Goal: Transaction & Acquisition: Obtain resource

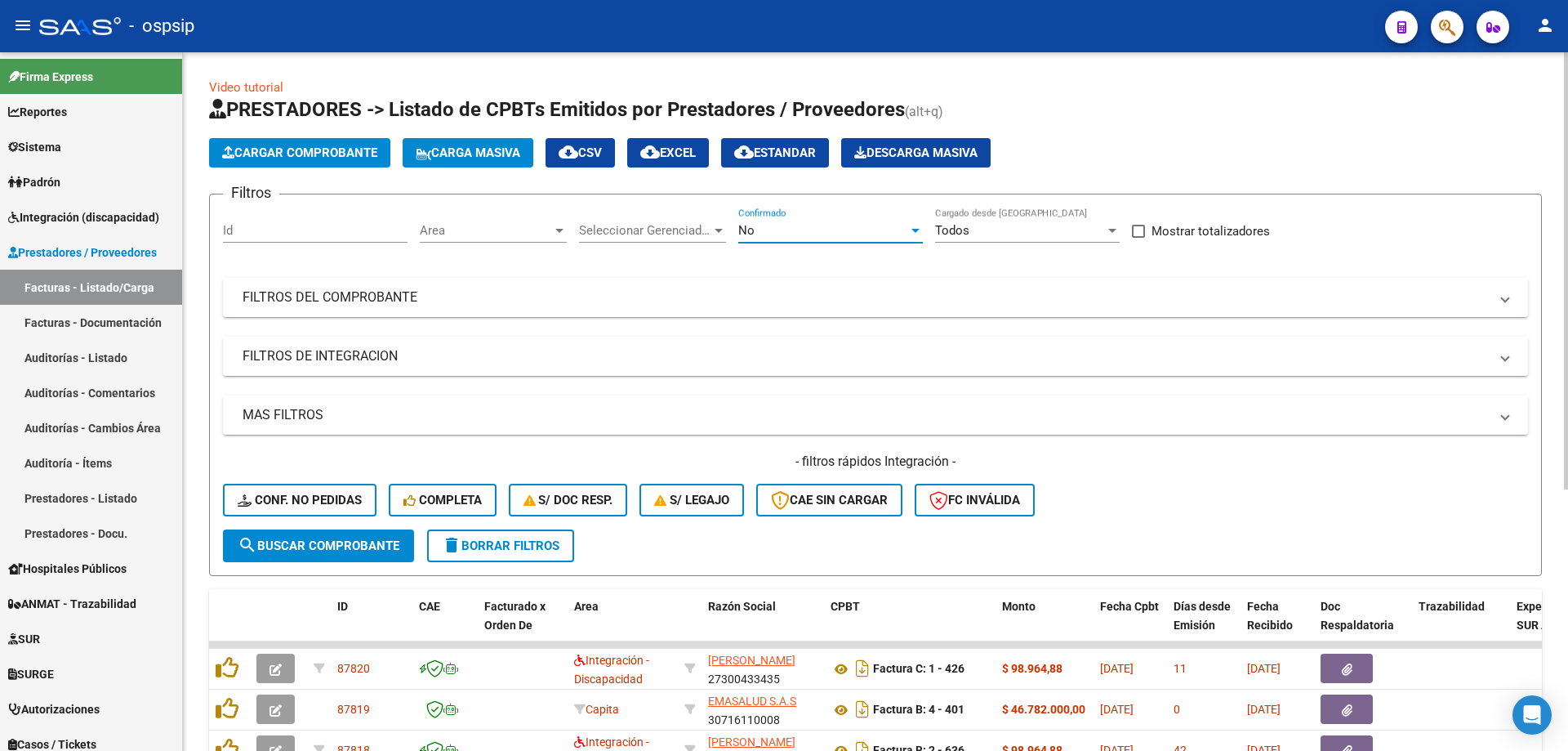
click at [762, 226] on div "No" at bounding box center [823, 230] width 170 height 15
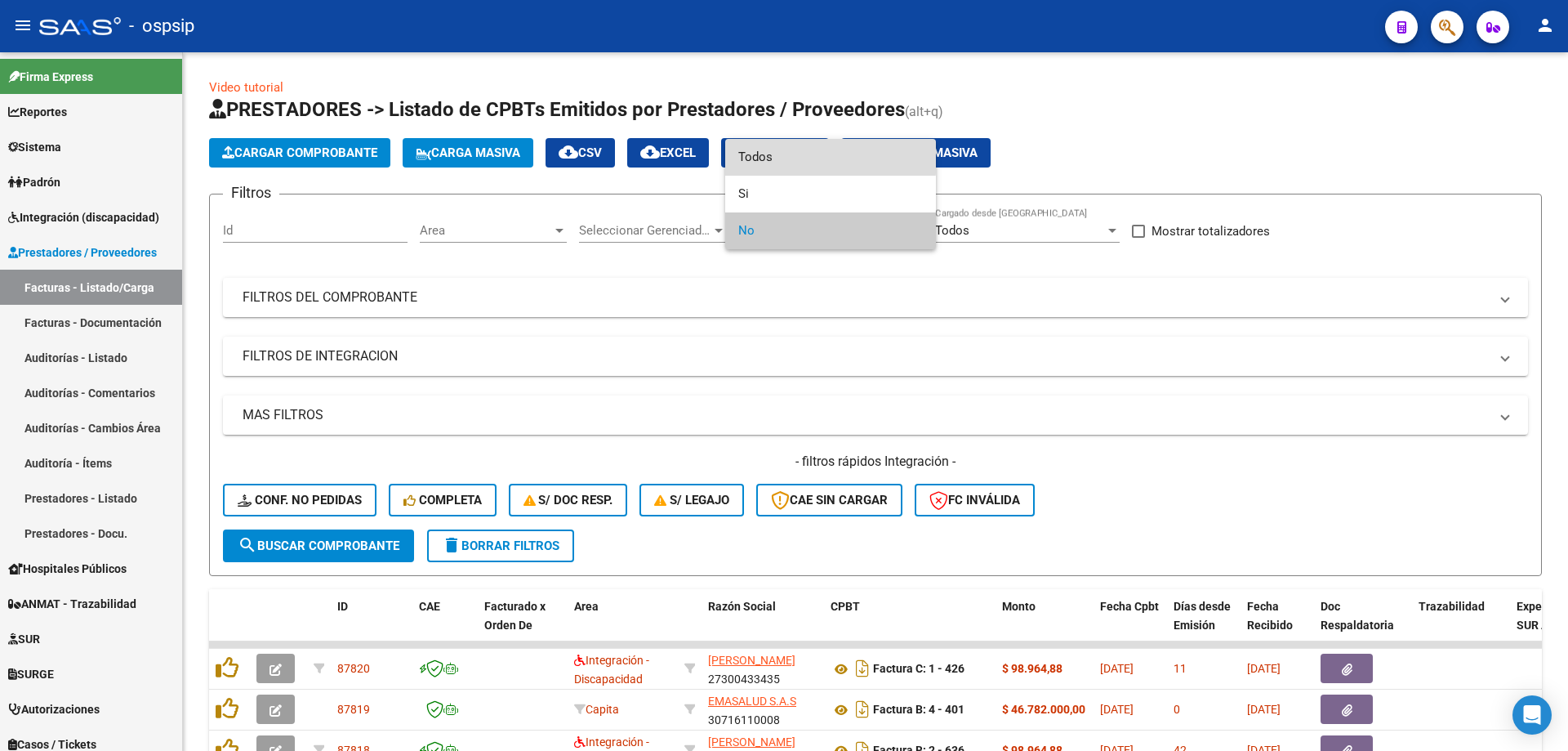
click at [746, 149] on span "Todos" at bounding box center [831, 157] width 184 height 37
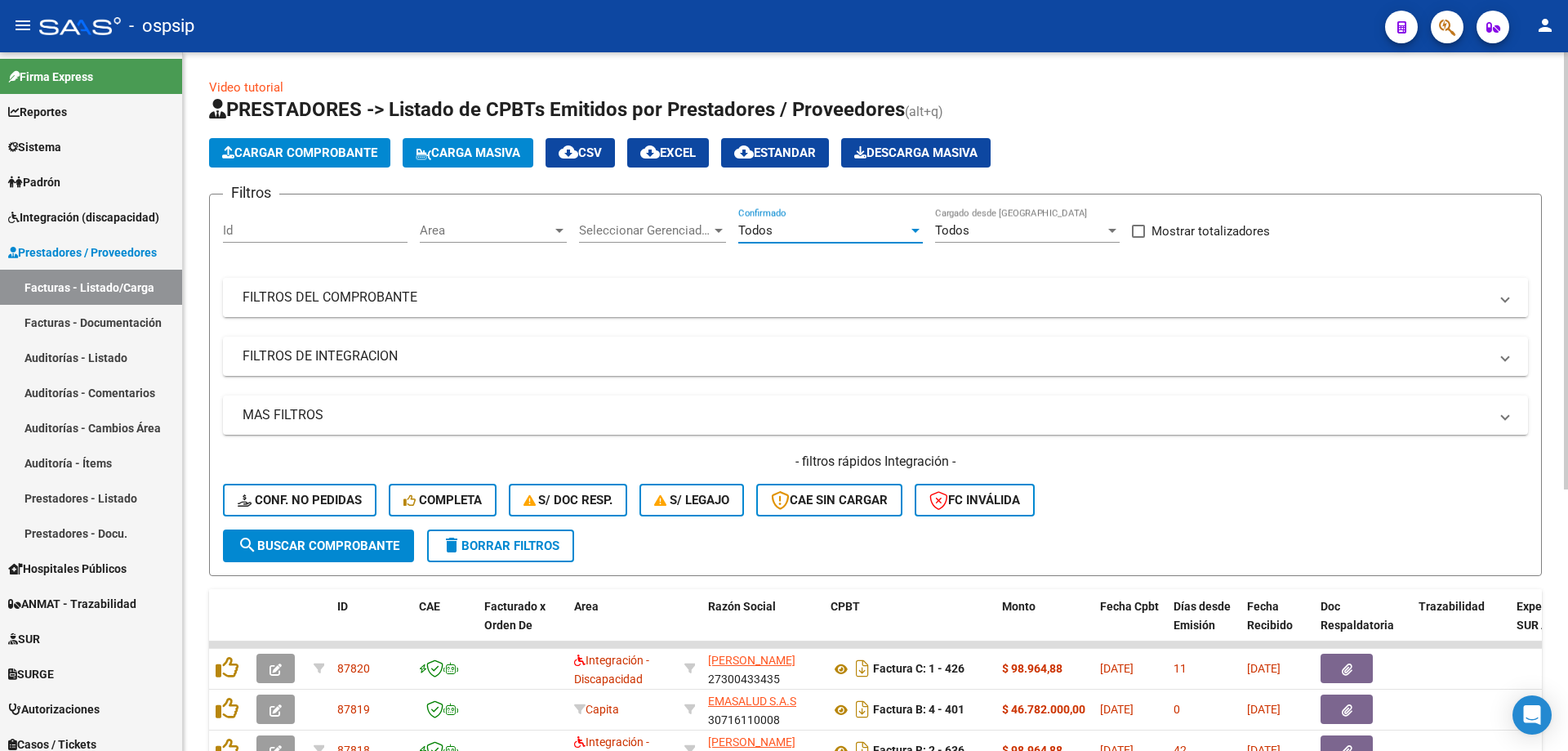
click at [331, 297] on mat-panel-title "FILTROS DEL COMPROBANTE" at bounding box center [865, 297] width 1247 height 18
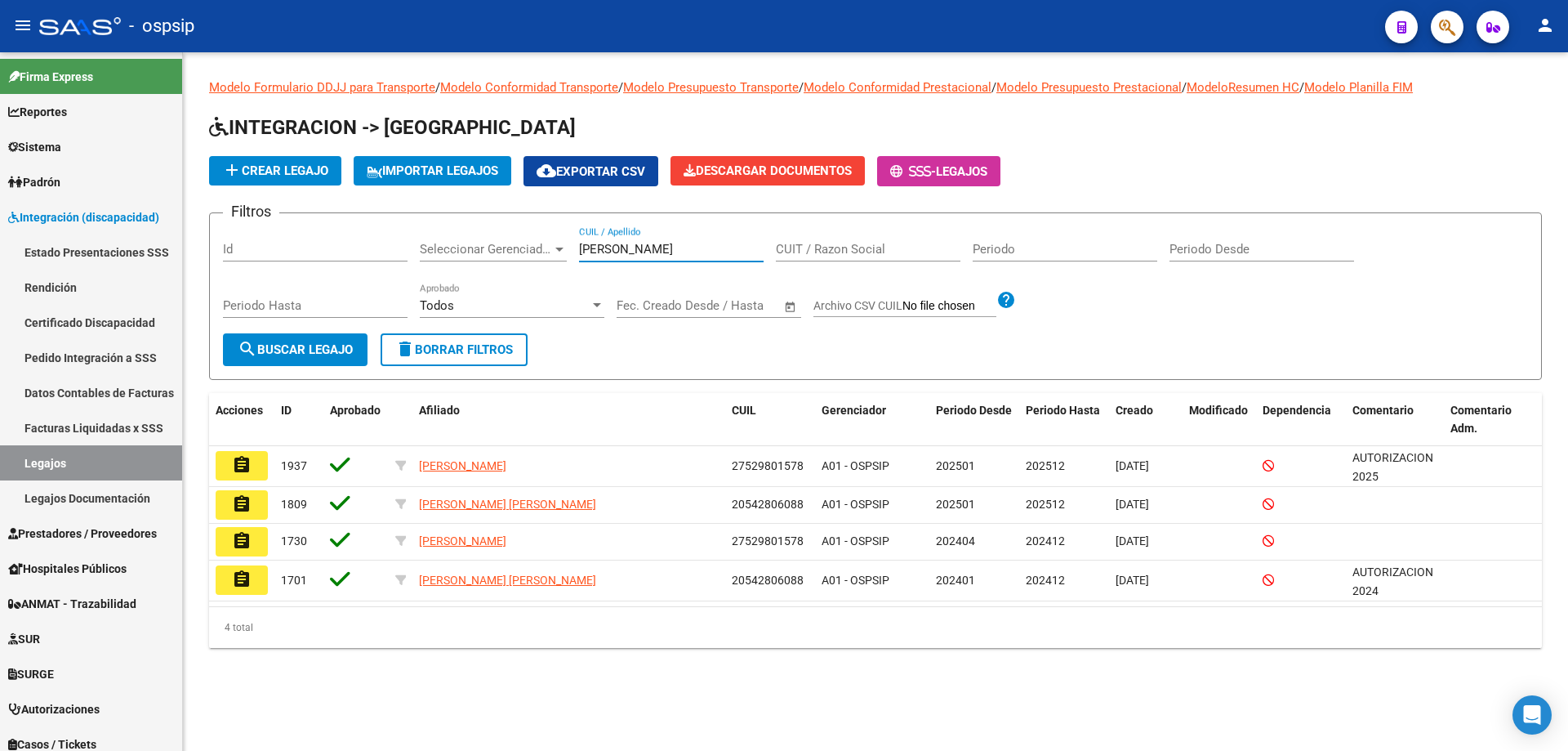
drag, startPoint x: 639, startPoint y: 253, endPoint x: 470, endPoint y: 252, distance: 169.0
click at [470, 252] on div "Filtros Id Seleccionar Gerenciador Seleccionar Gerenciador [PERSON_NAME] CUIL /…" at bounding box center [875, 279] width 1305 height 107
click at [1453, 38] on span "button" at bounding box center [1448, 27] width 17 height 33
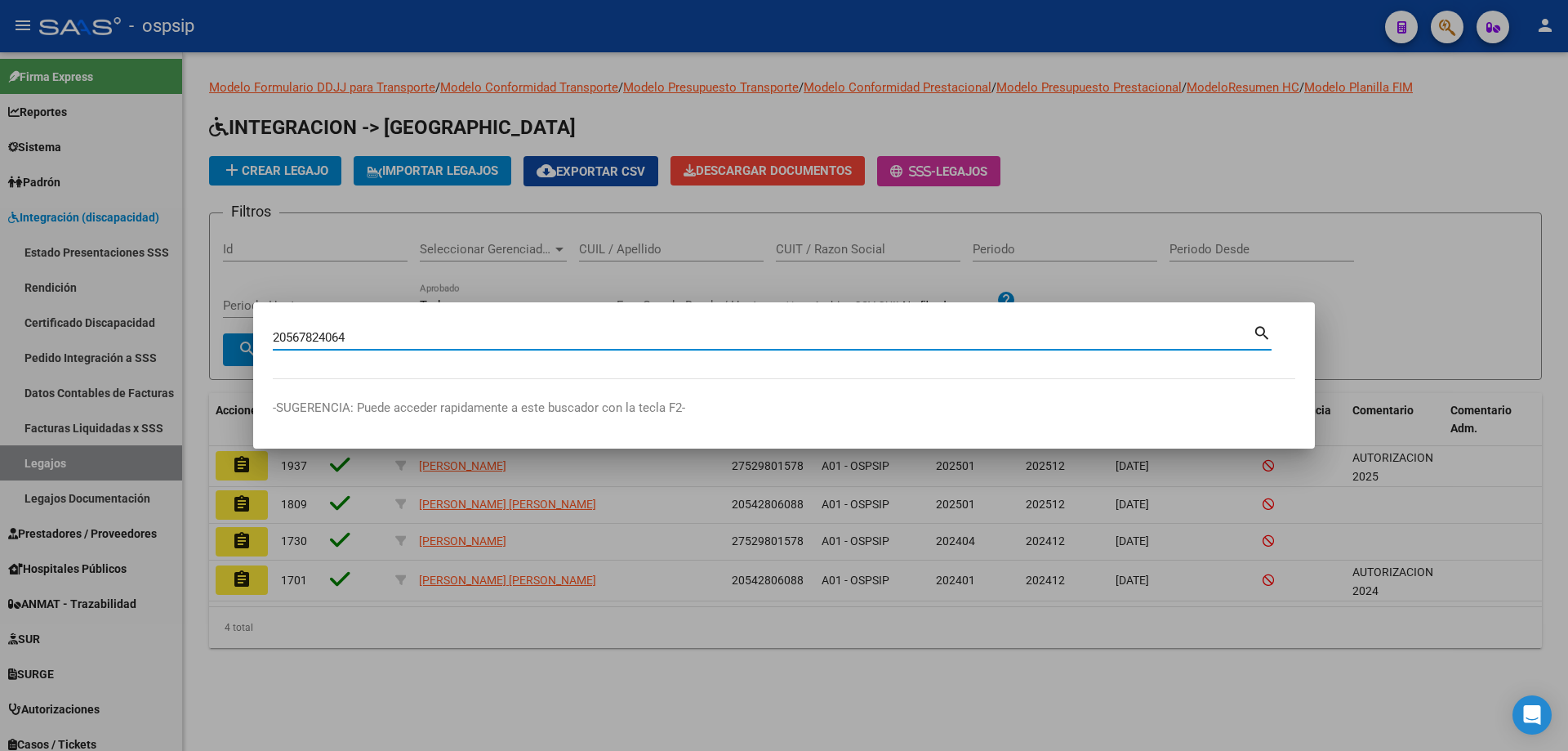
type input "20567824064"
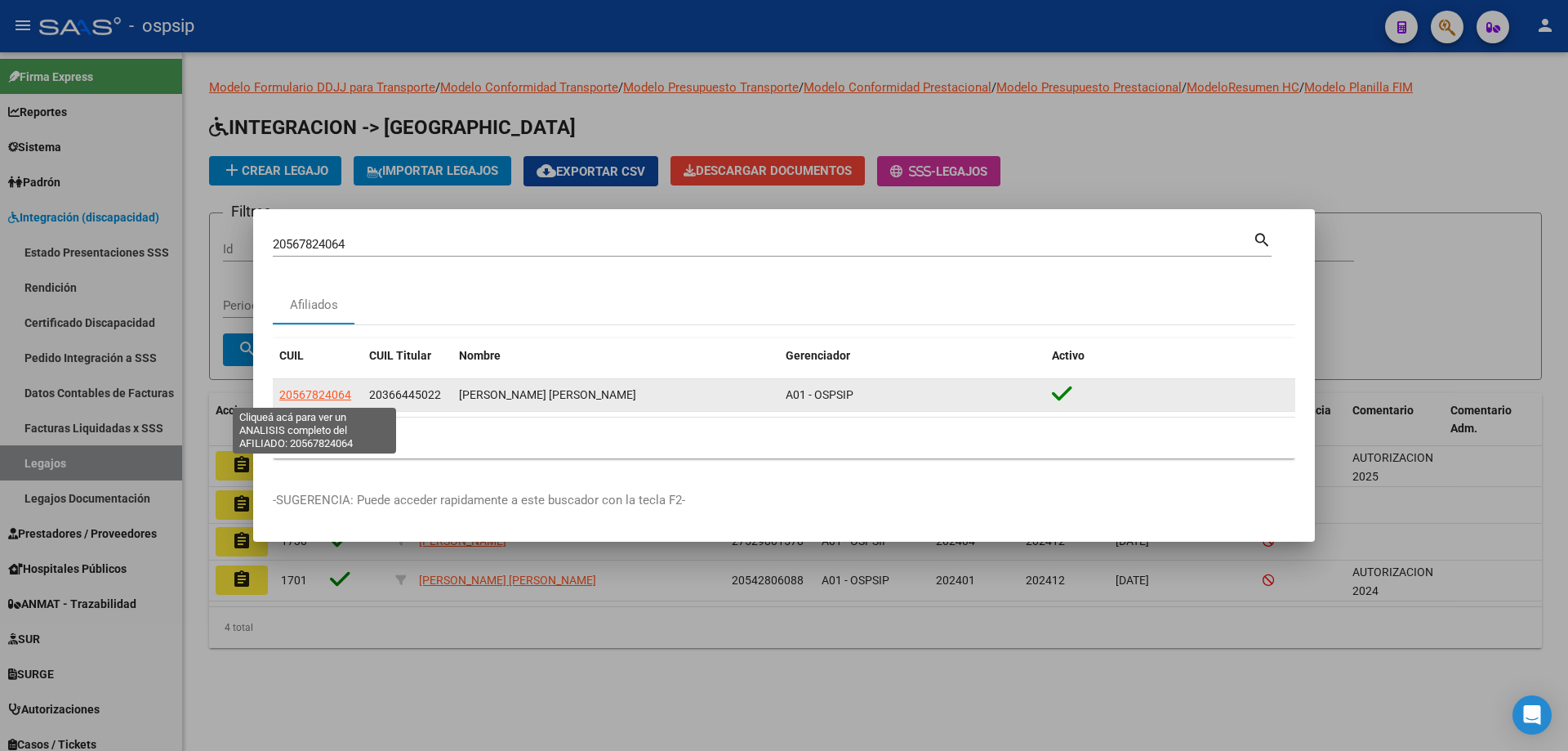
click at [331, 390] on span "20567824064" at bounding box center [315, 395] width 72 height 13
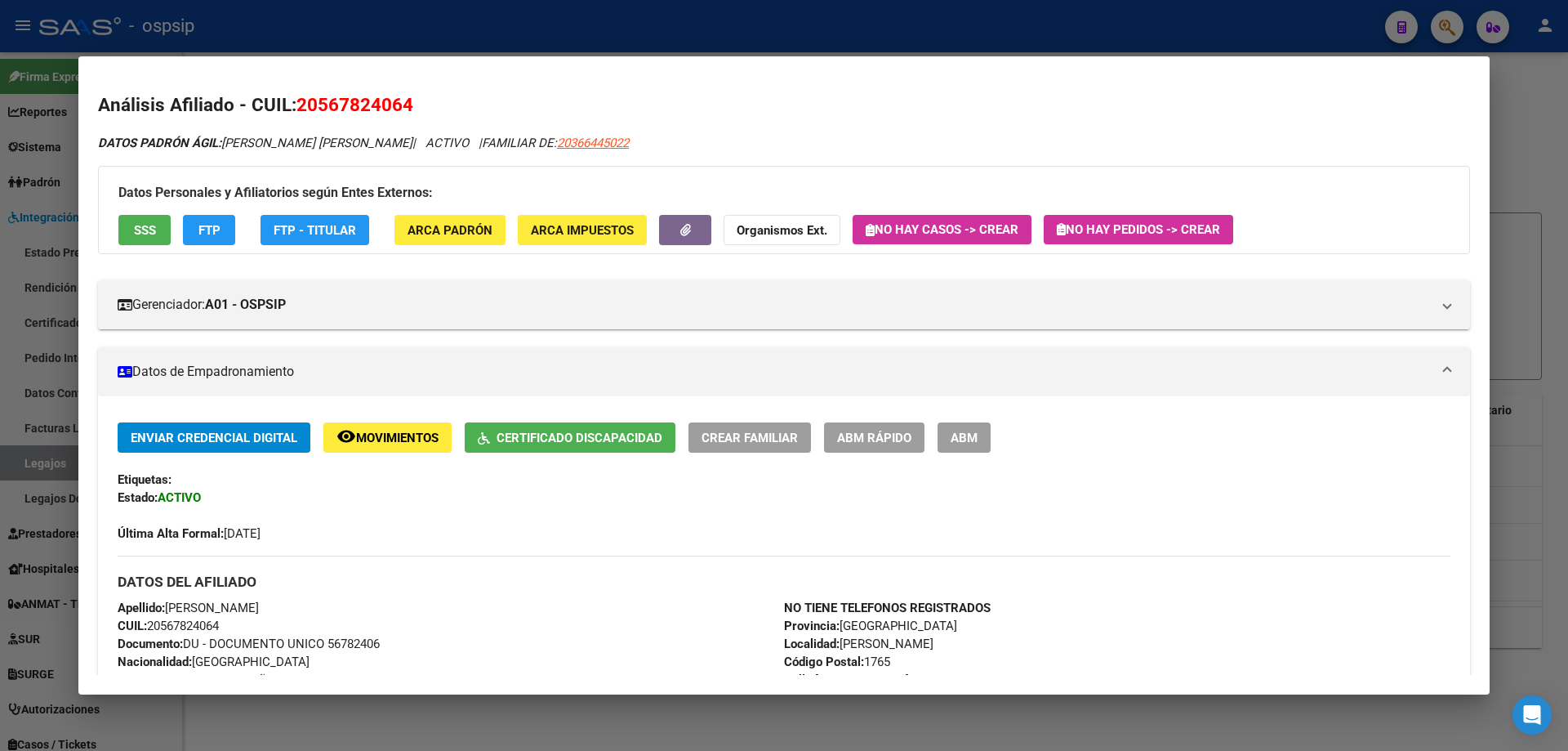
click at [539, 428] on button "Certificado Discapacidad" at bounding box center [571, 437] width 211 height 30
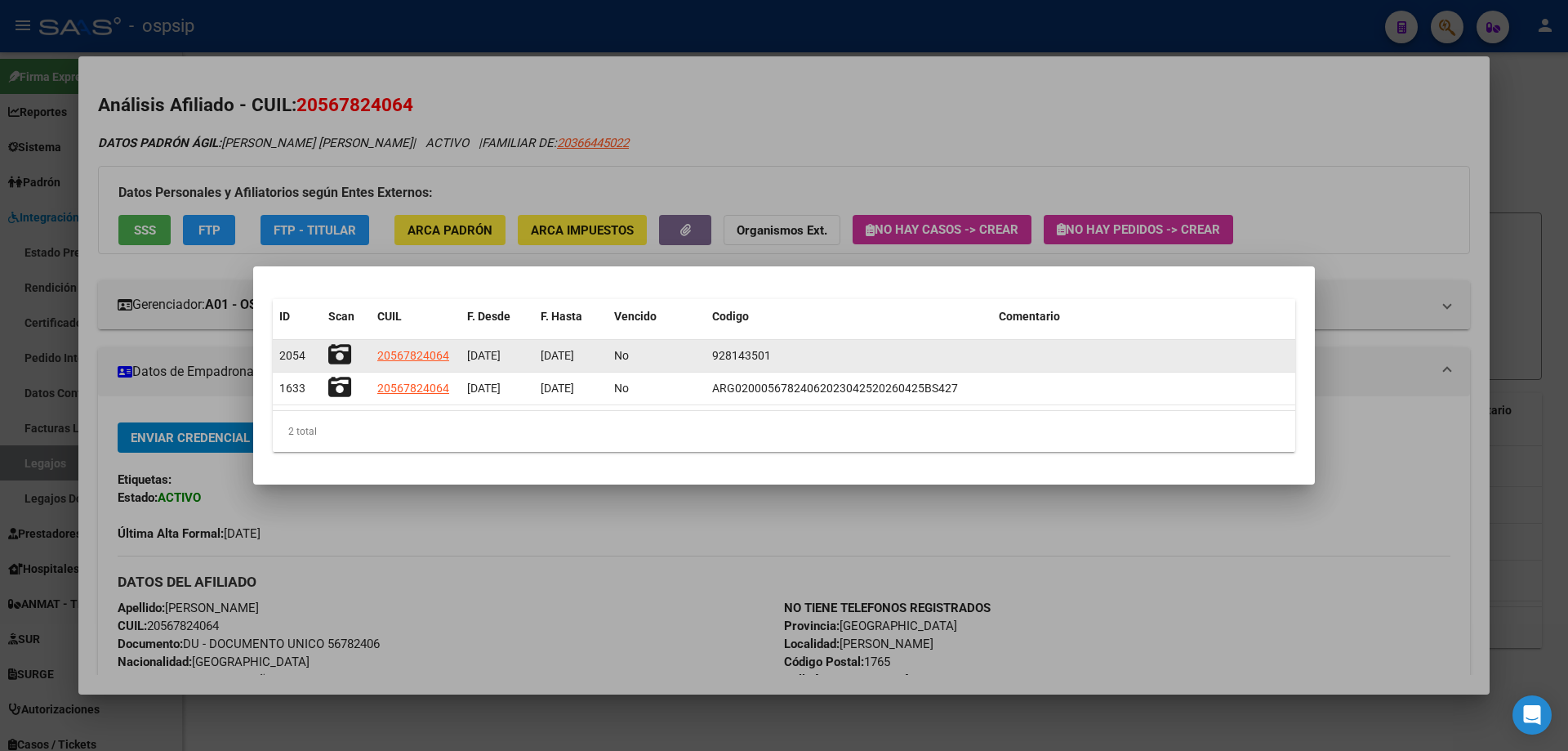
click at [336, 355] on icon at bounding box center [340, 355] width 23 height 23
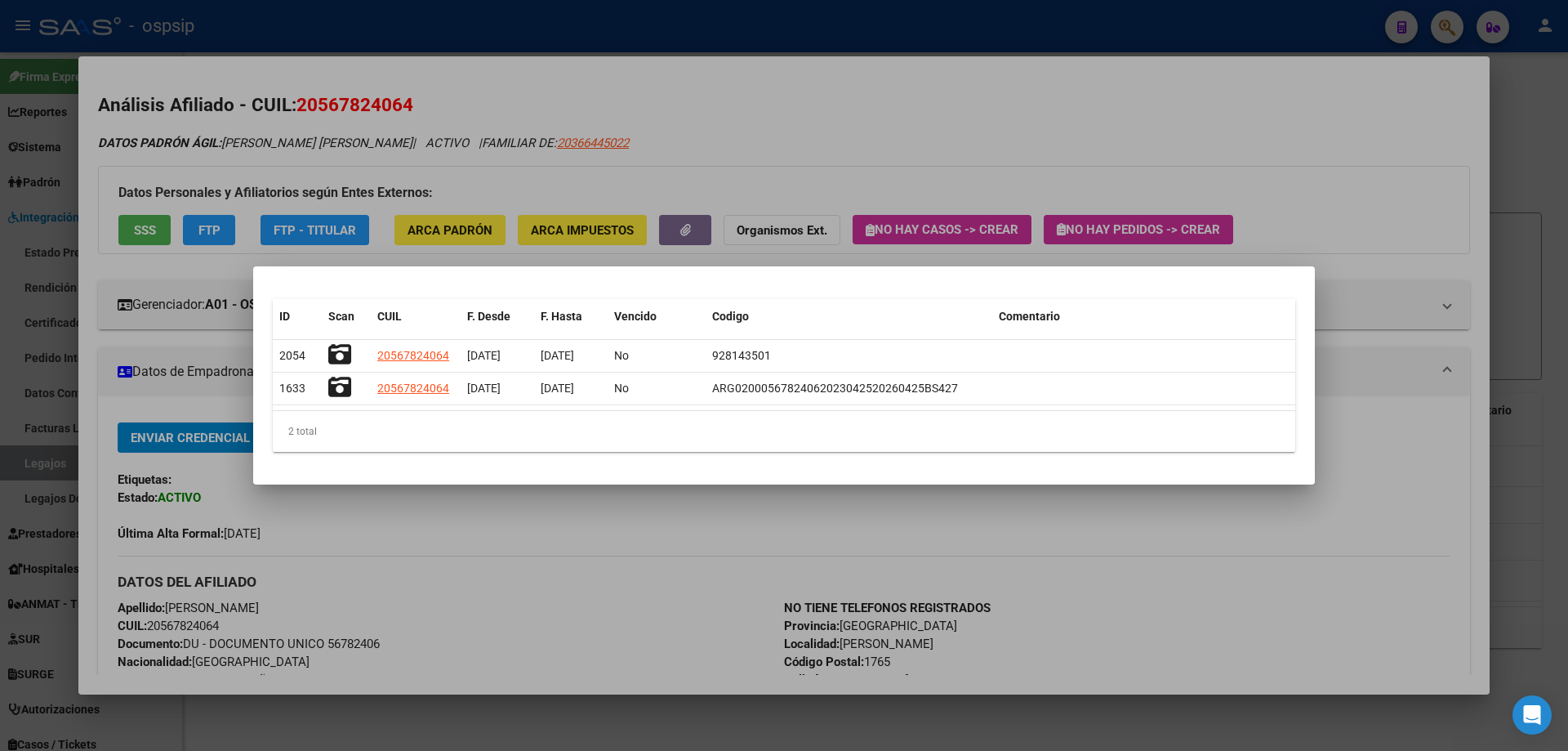
click at [404, 15] on div at bounding box center [784, 376] width 1568 height 751
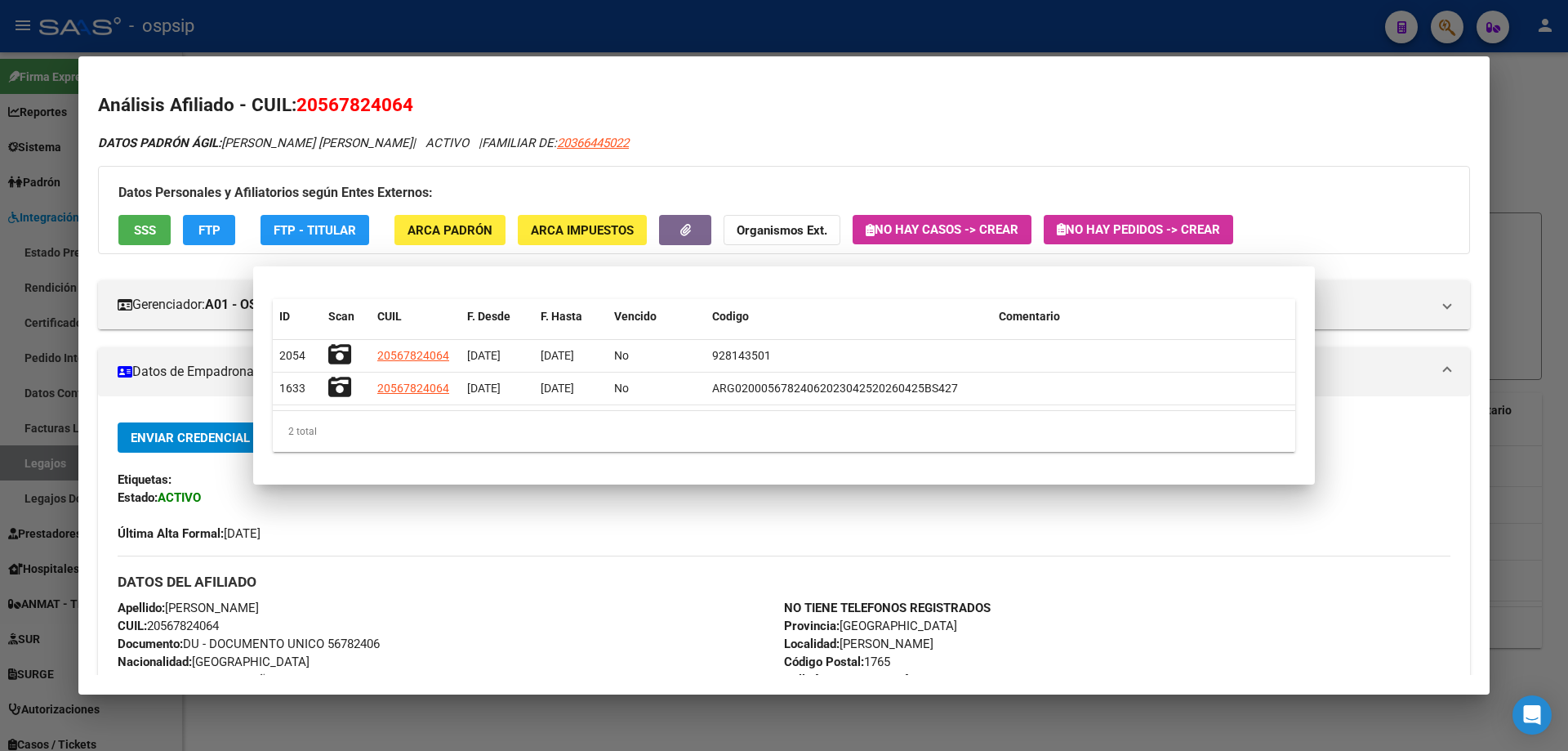
click at [404, 15] on div at bounding box center [784, 376] width 1568 height 751
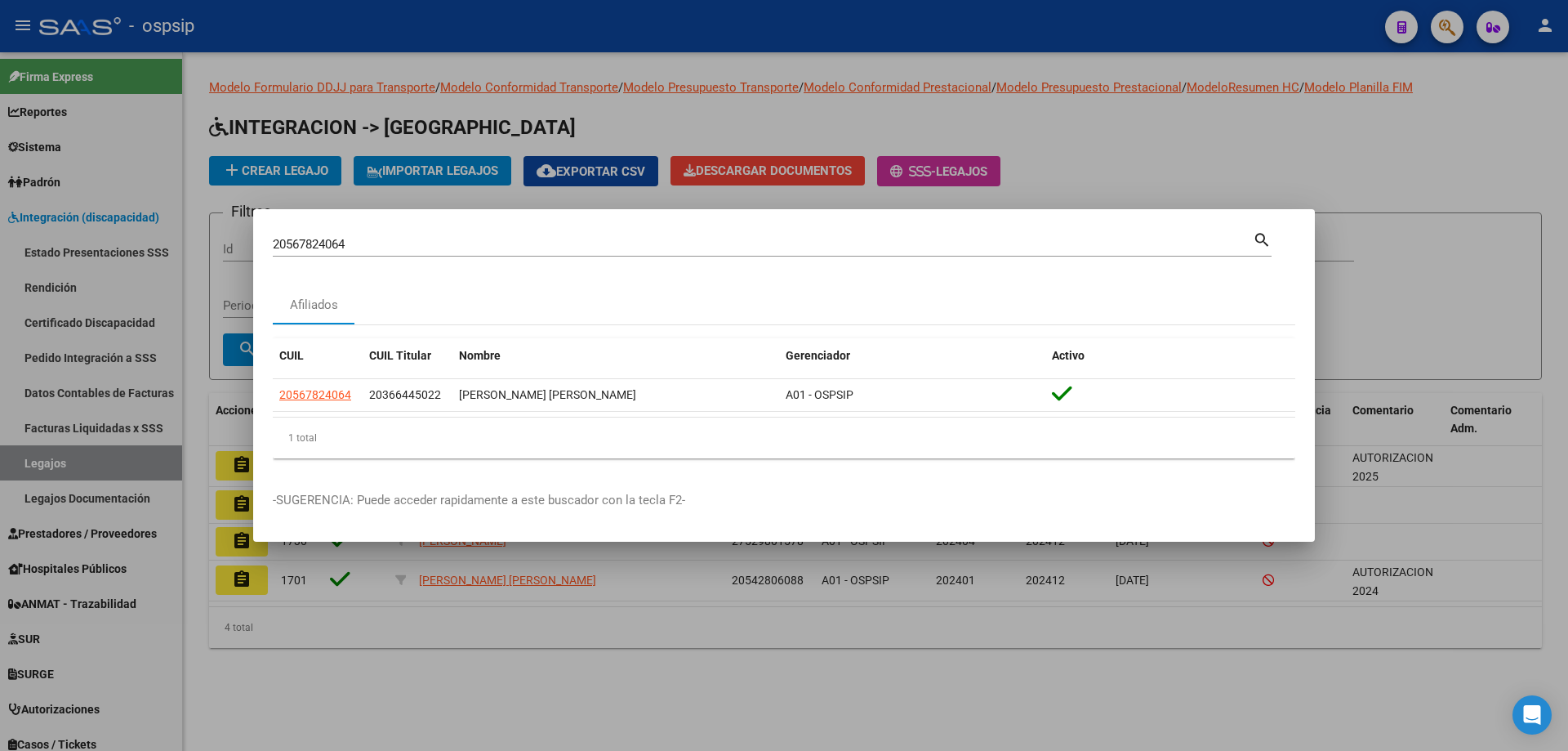
click at [452, 36] on div at bounding box center [784, 376] width 1568 height 751
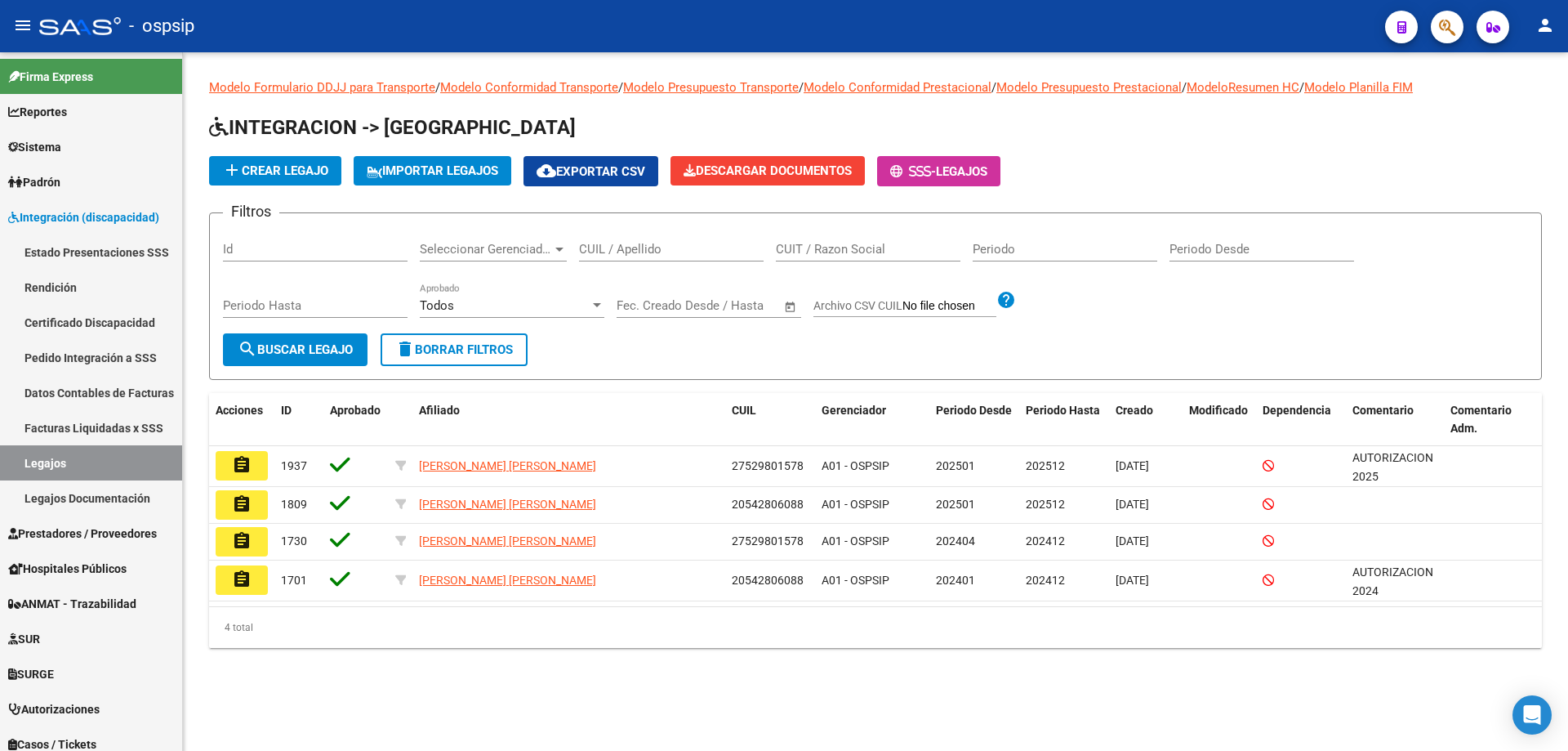
click at [630, 249] on input "CUIL / Apellido" at bounding box center [671, 249] width 184 height 15
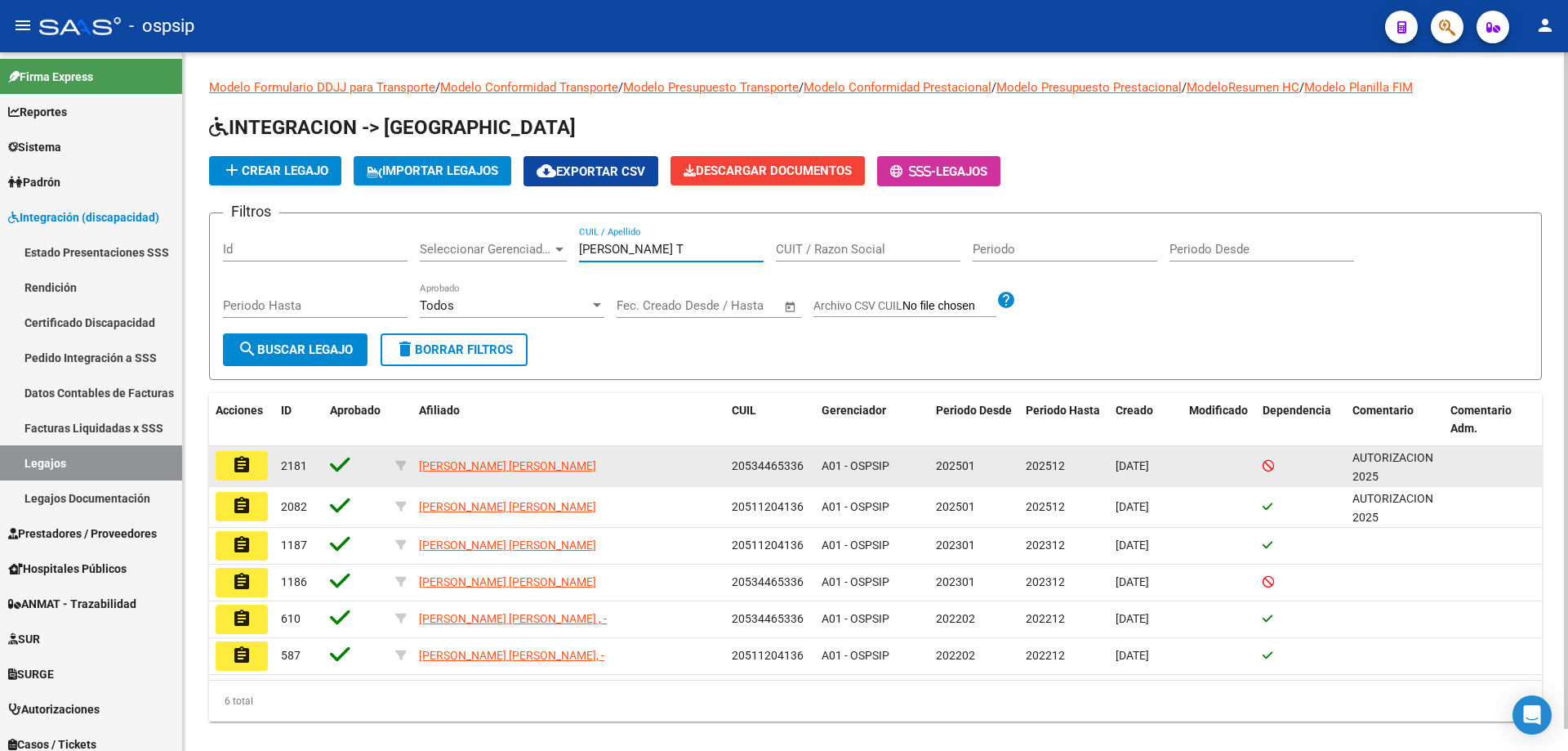
type input "DOMINGUEZ T"
click at [256, 477] on button "assignment" at bounding box center [242, 465] width 52 height 29
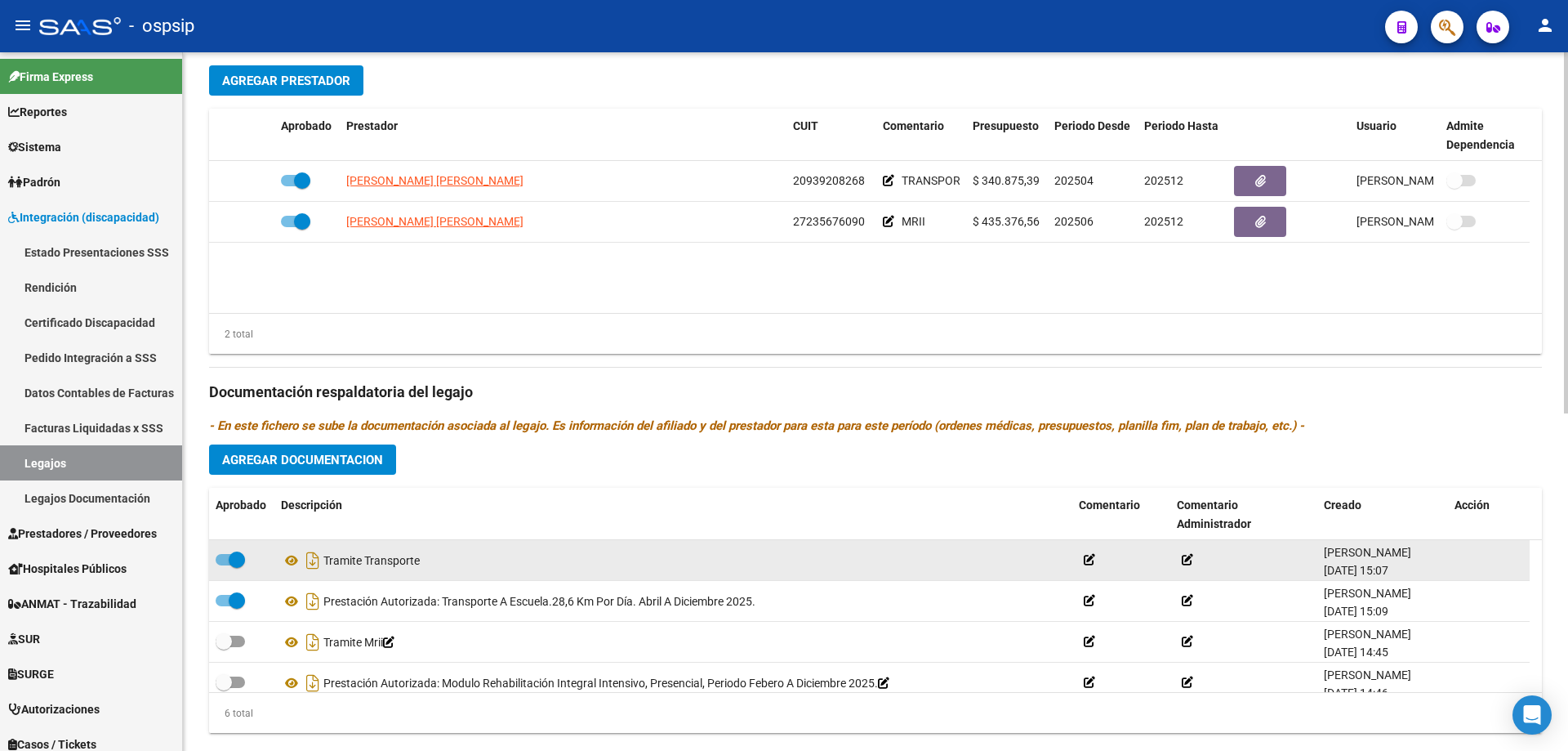
scroll to position [654, 0]
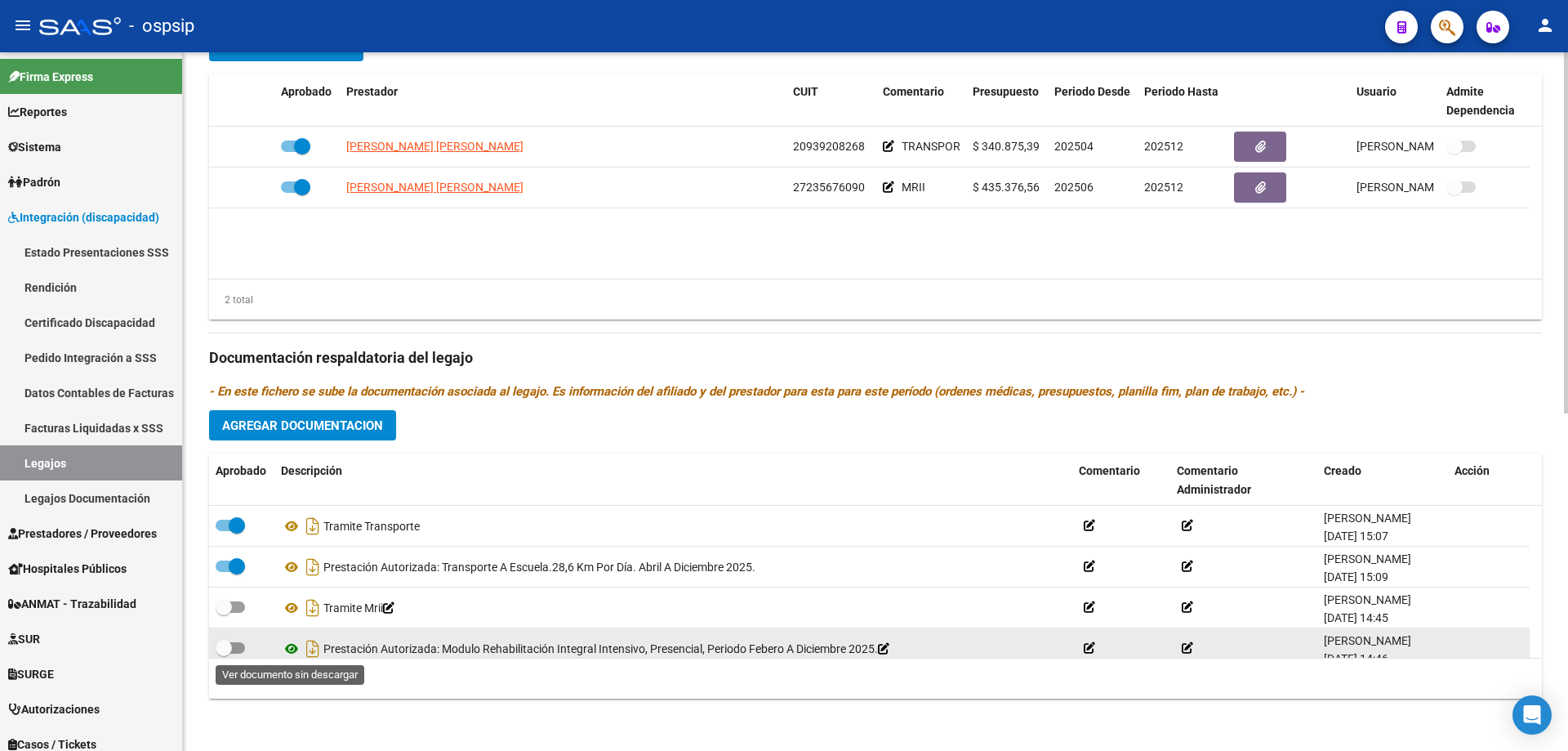
click at [294, 647] on icon at bounding box center [292, 649] width 22 height 20
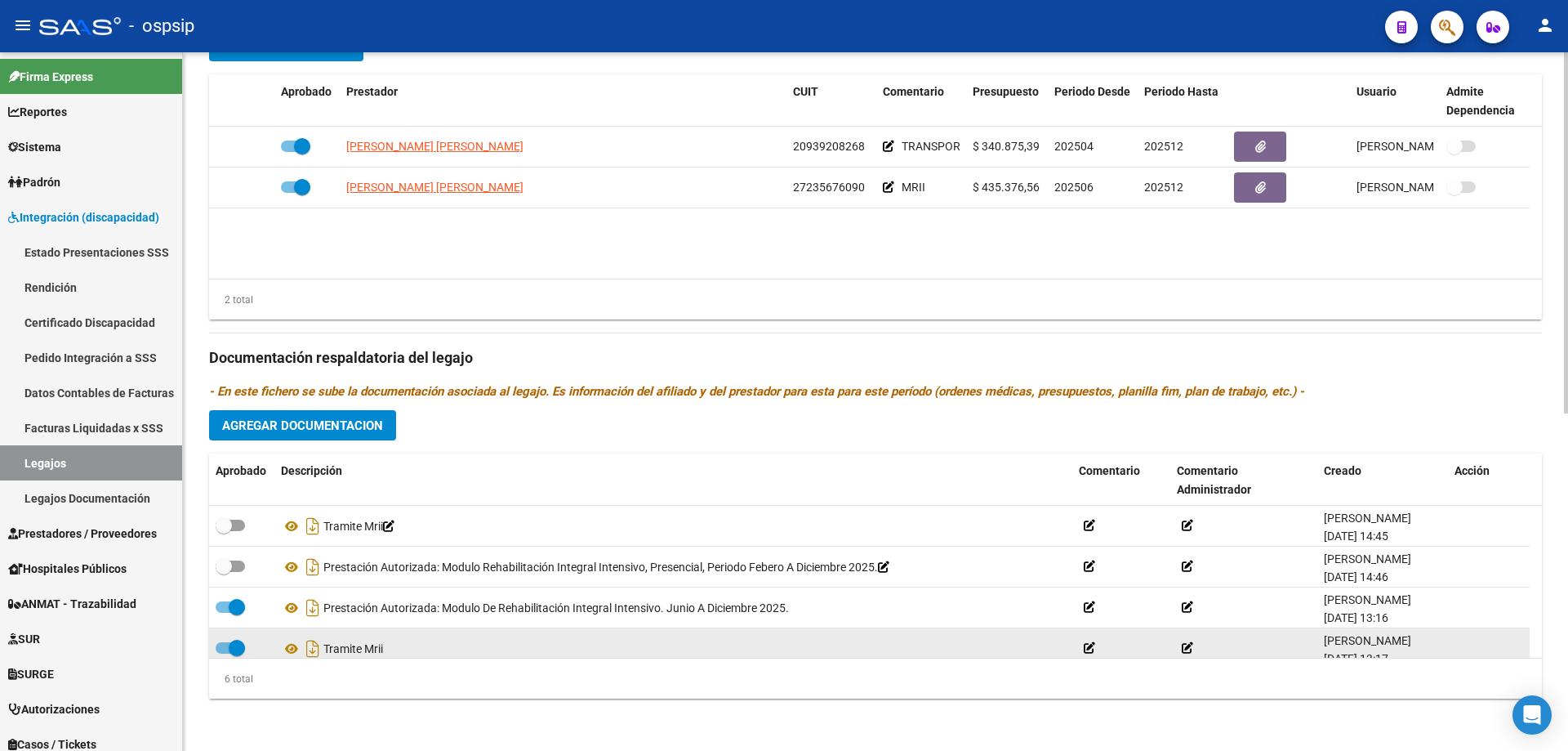
scroll to position [98, 0]
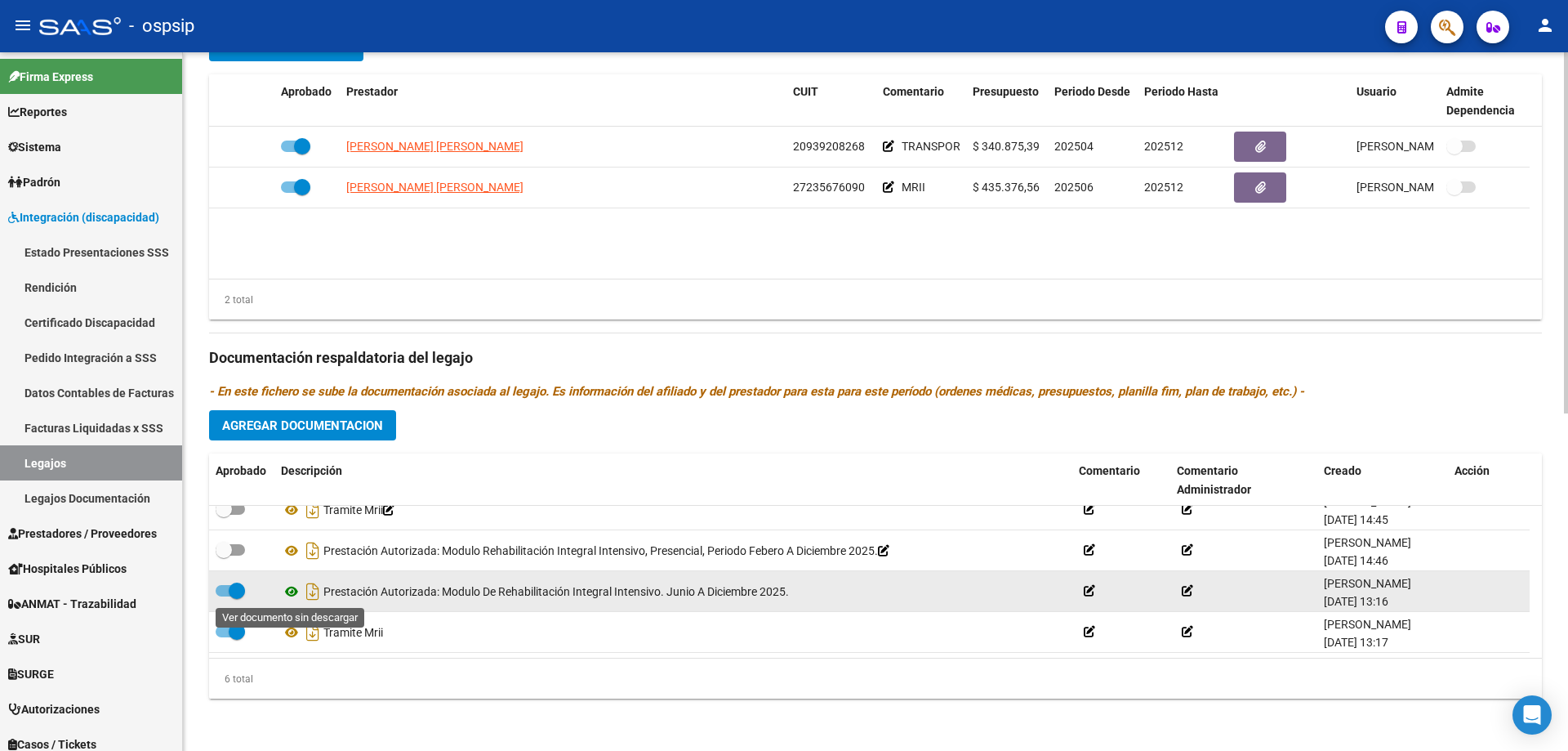
click at [294, 591] on icon at bounding box center [292, 591] width 22 height 20
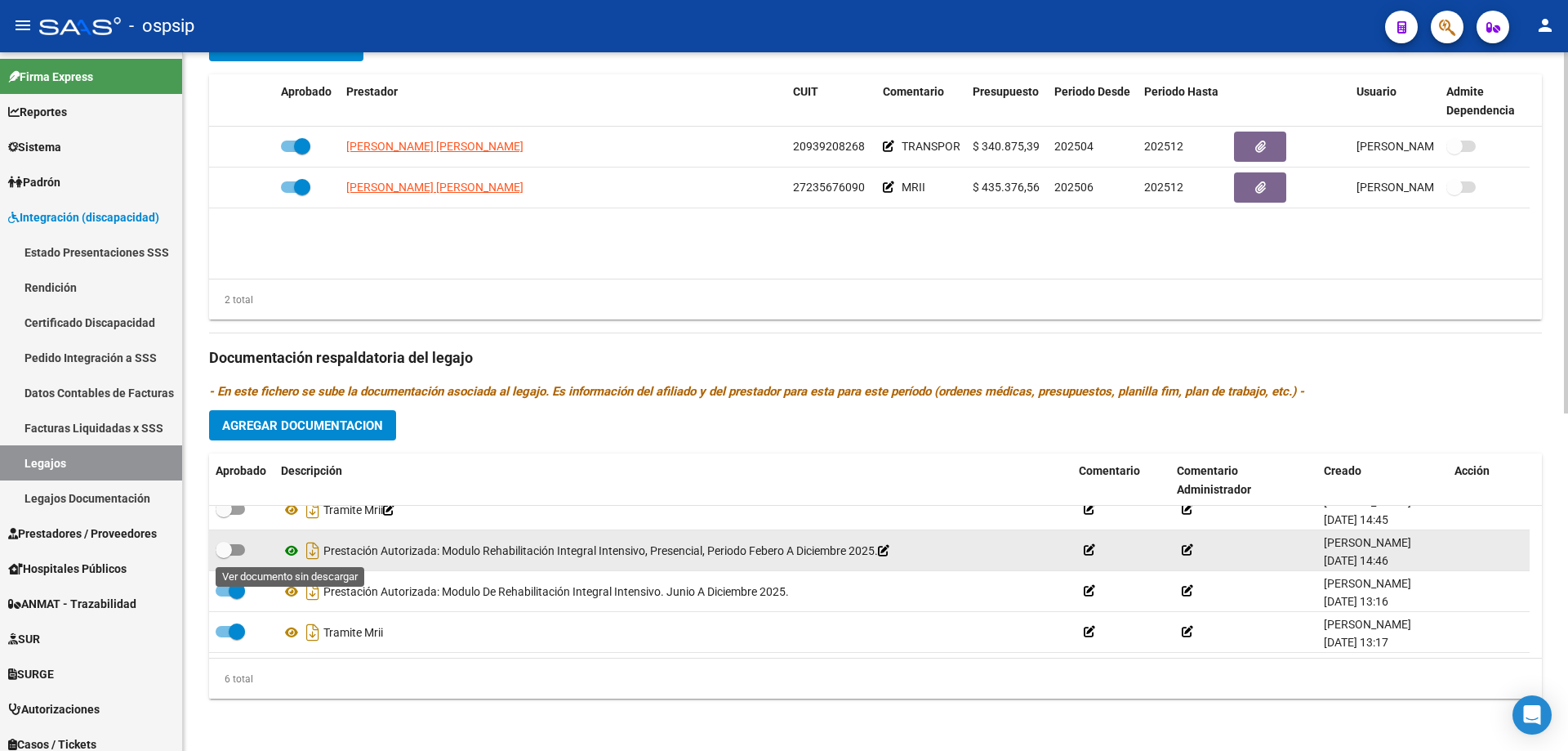
click at [295, 548] on icon at bounding box center [292, 551] width 22 height 20
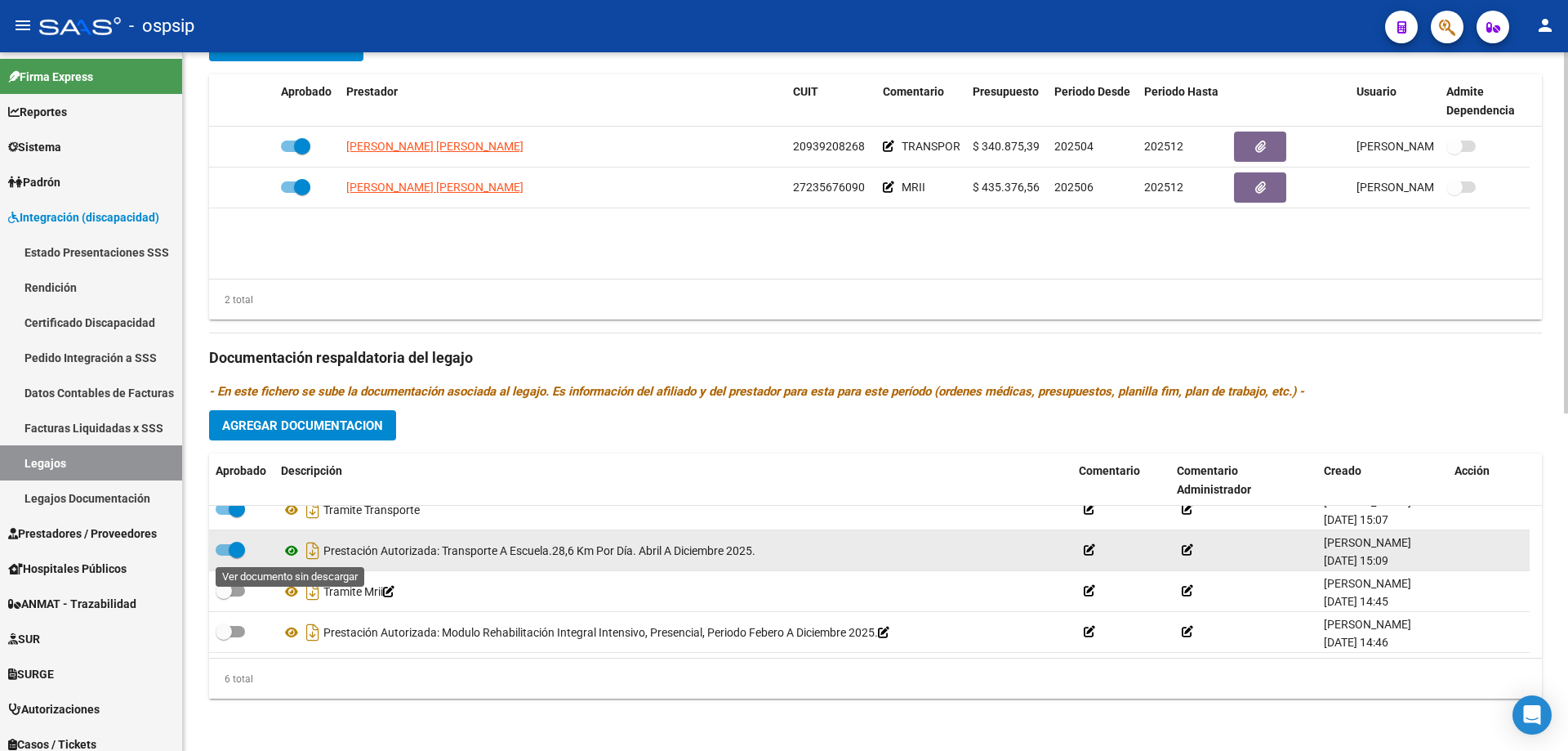
click at [287, 548] on icon at bounding box center [292, 551] width 22 height 20
